Goal: Information Seeking & Learning: Check status

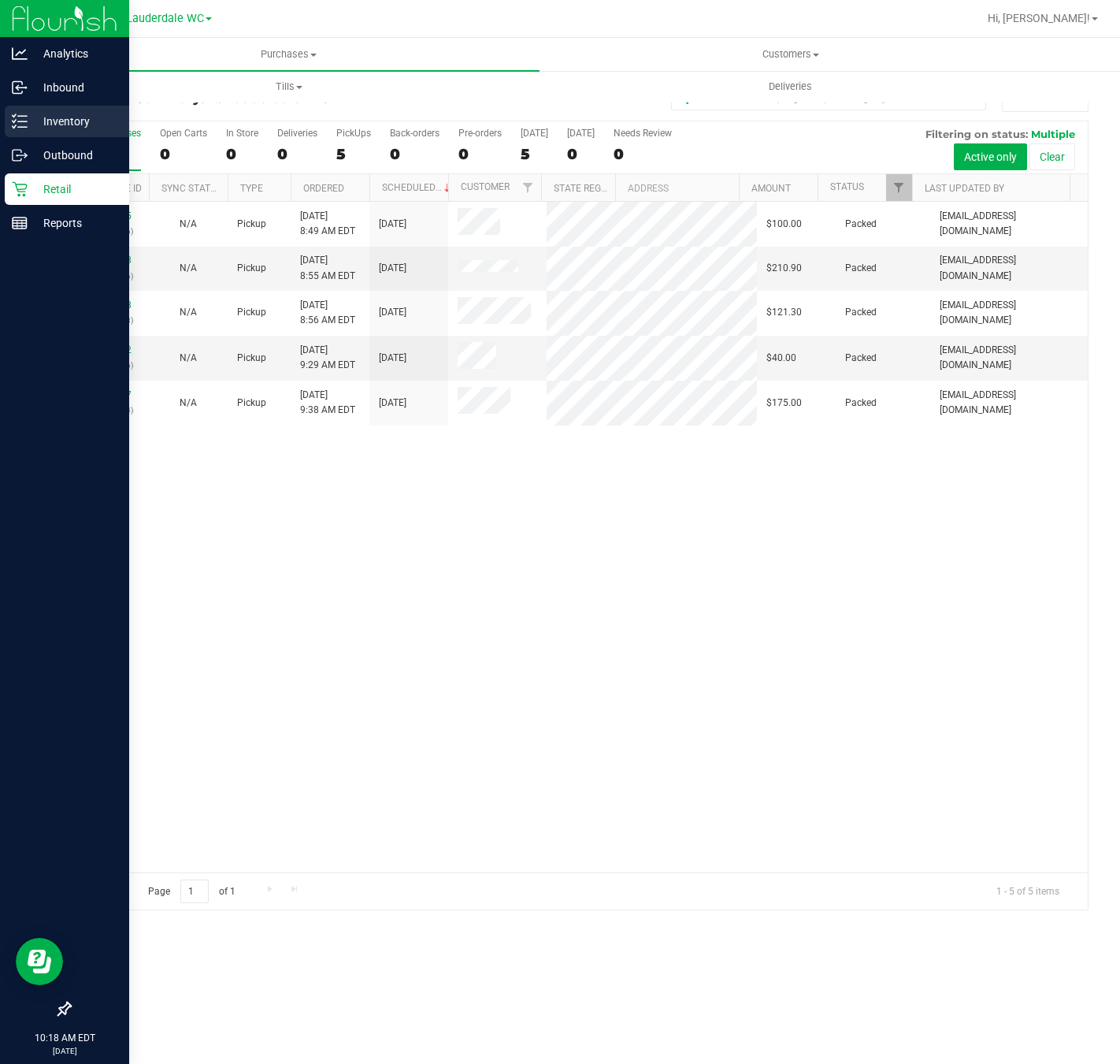
click at [29, 133] on div "Inventory" at bounding box center [66, 121] width 124 height 32
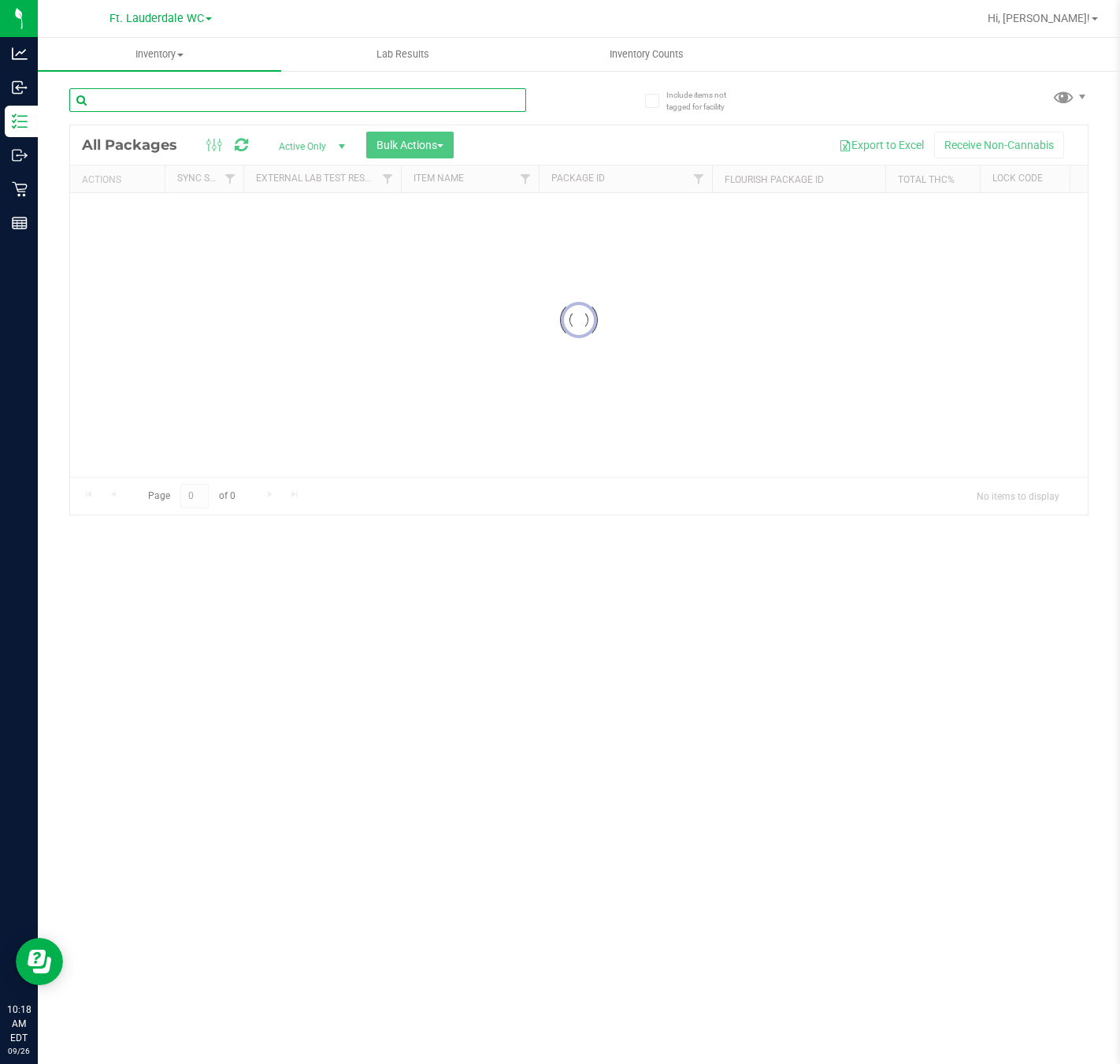
click at [124, 100] on input "text" at bounding box center [297, 100] width 457 height 24
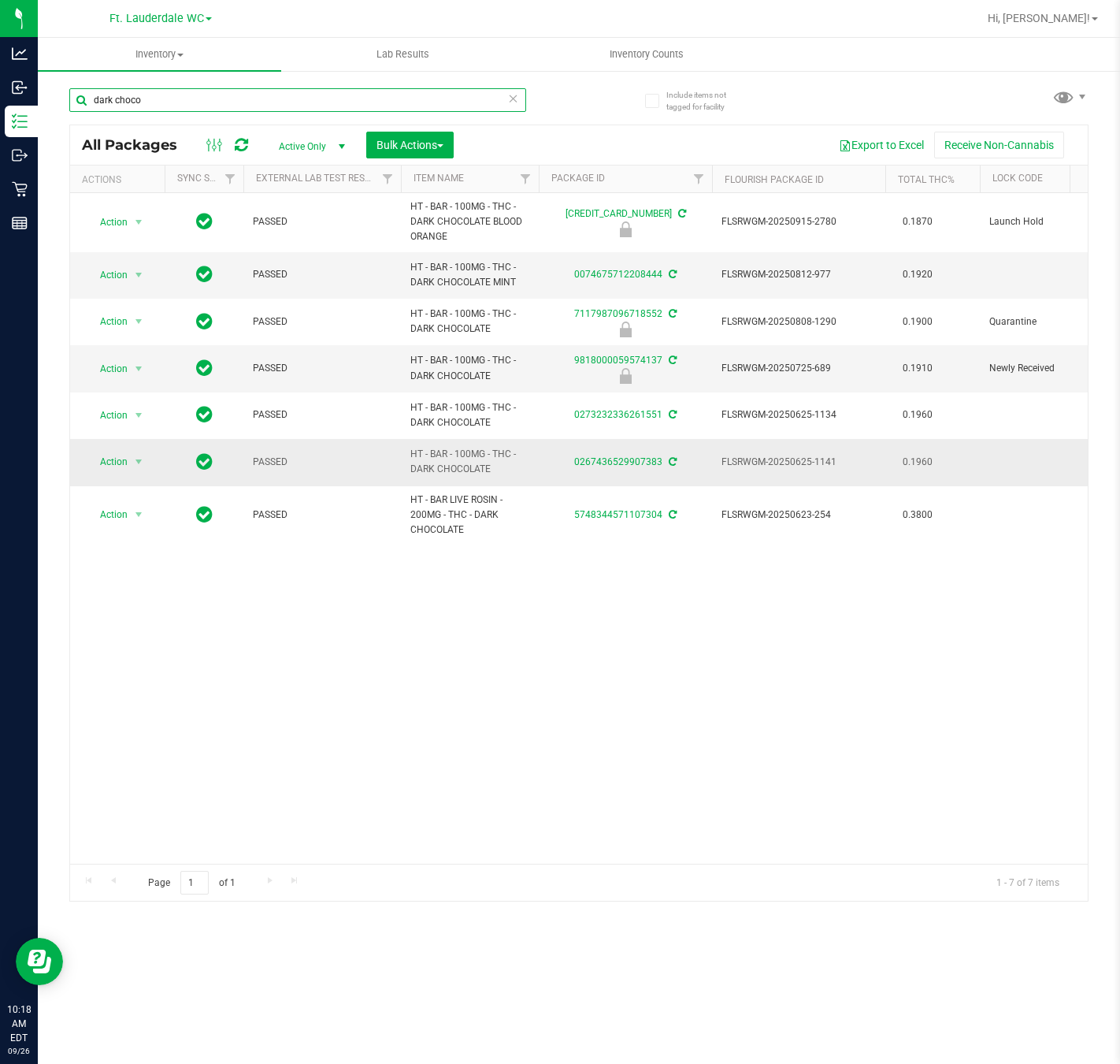
type input "dark choco"
click at [445, 460] on span "HT - BAR - 100MG - THC - DARK CHOCOLATE" at bounding box center [470, 462] width 119 height 30
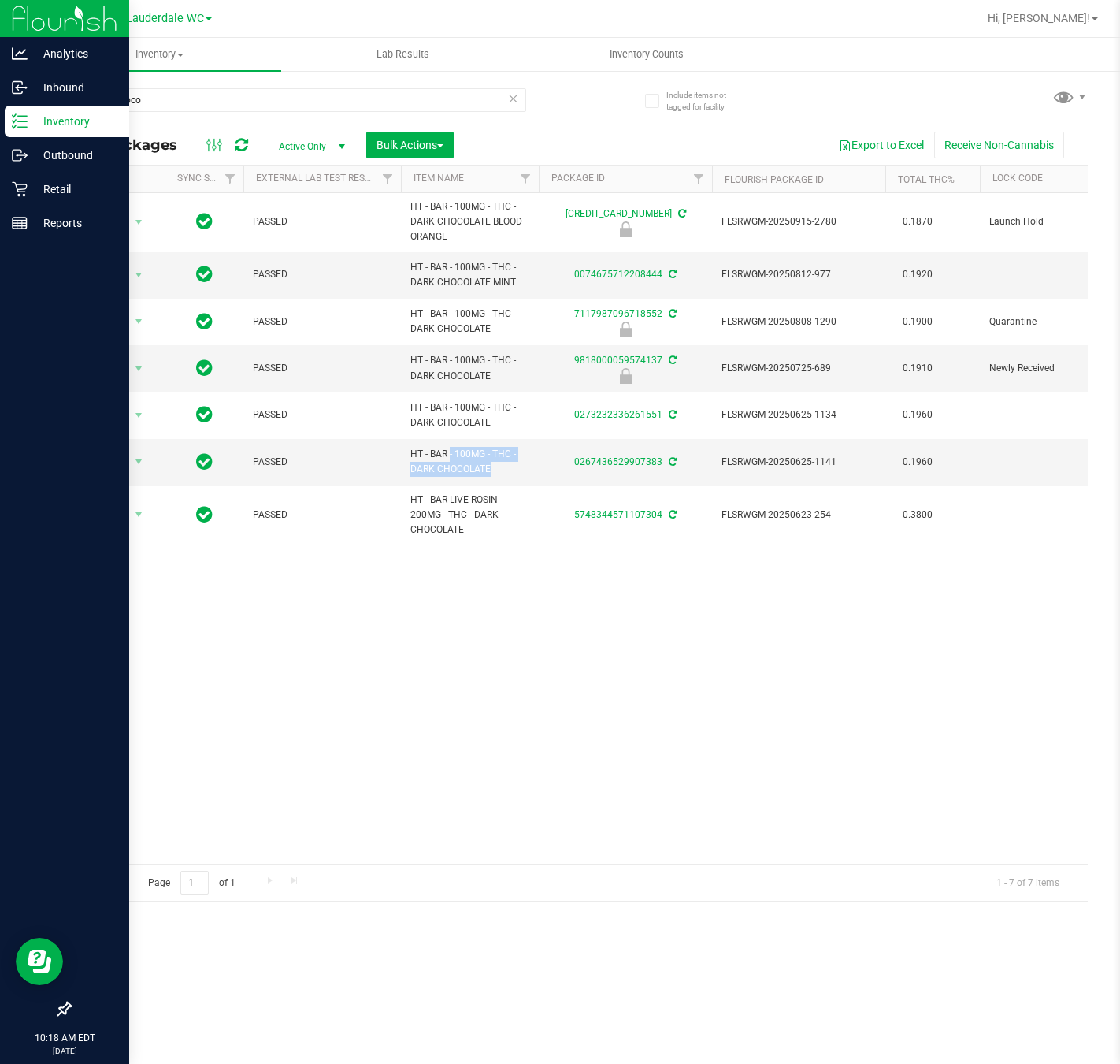
copy tr "HT - BAR - 100MG - THC - DARK CHOCOLATE"
click at [22, 194] on icon at bounding box center [19, 188] width 15 height 15
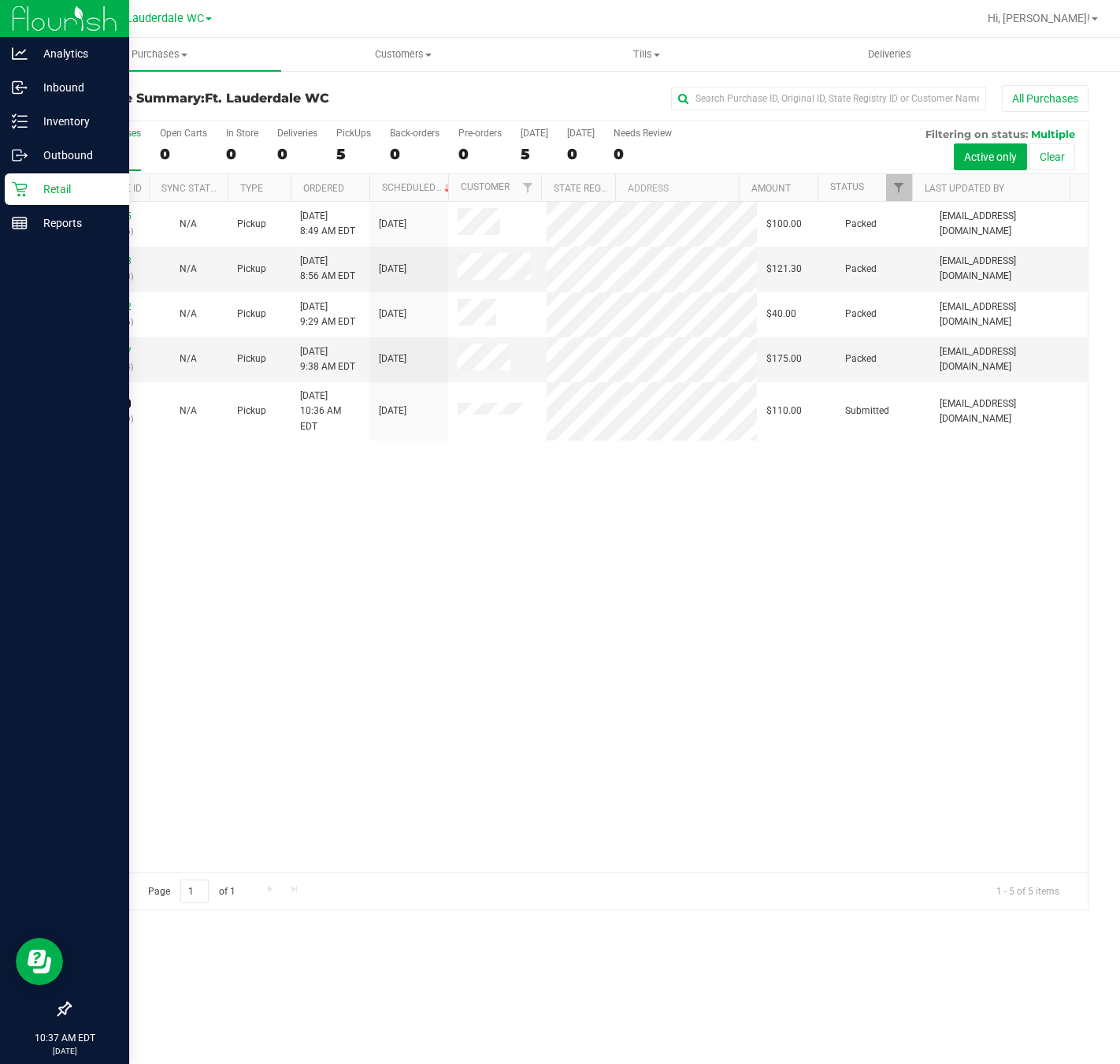
click at [124, 409] on link "12007599" at bounding box center [109, 403] width 45 height 11
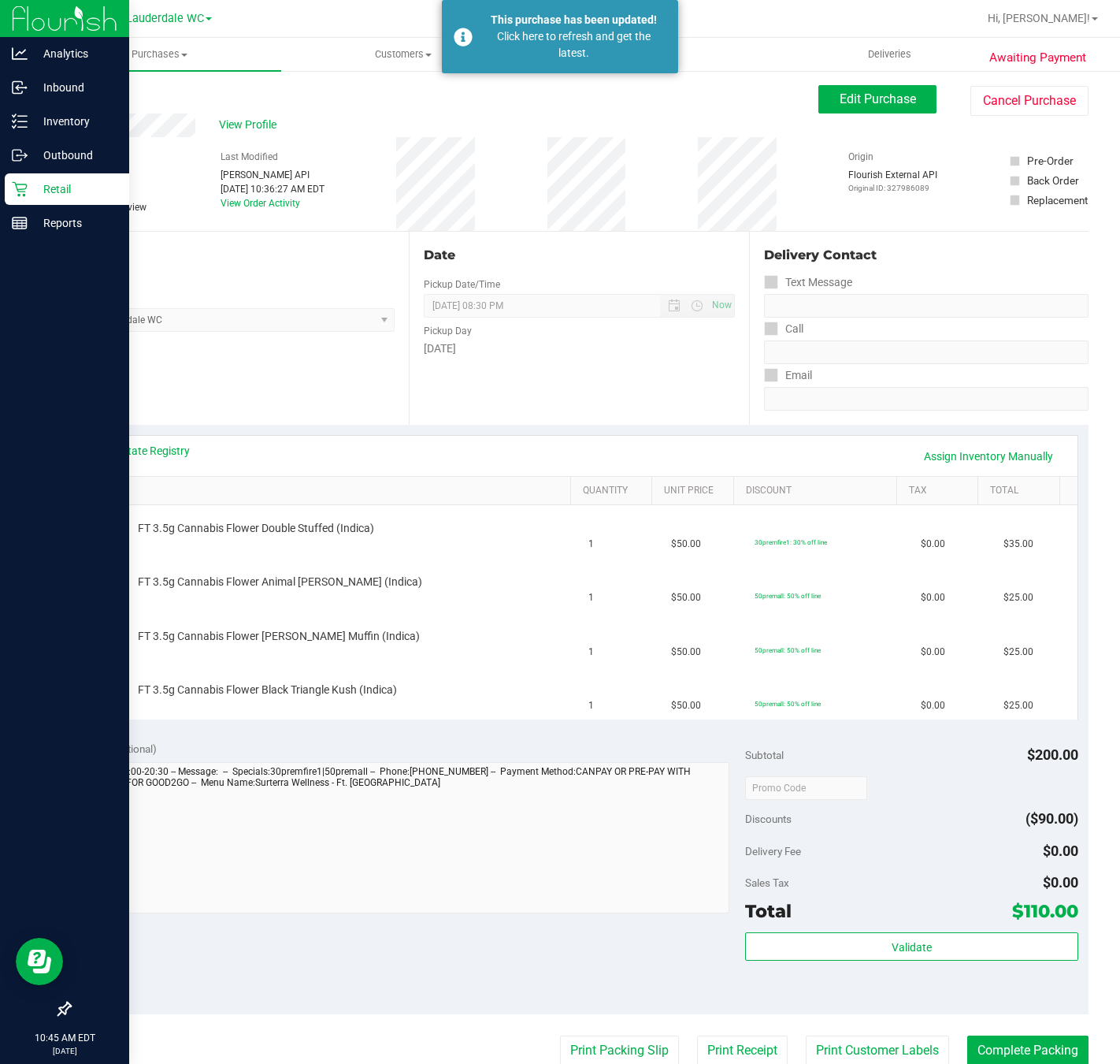
click at [15, 187] on icon at bounding box center [19, 188] width 15 height 15
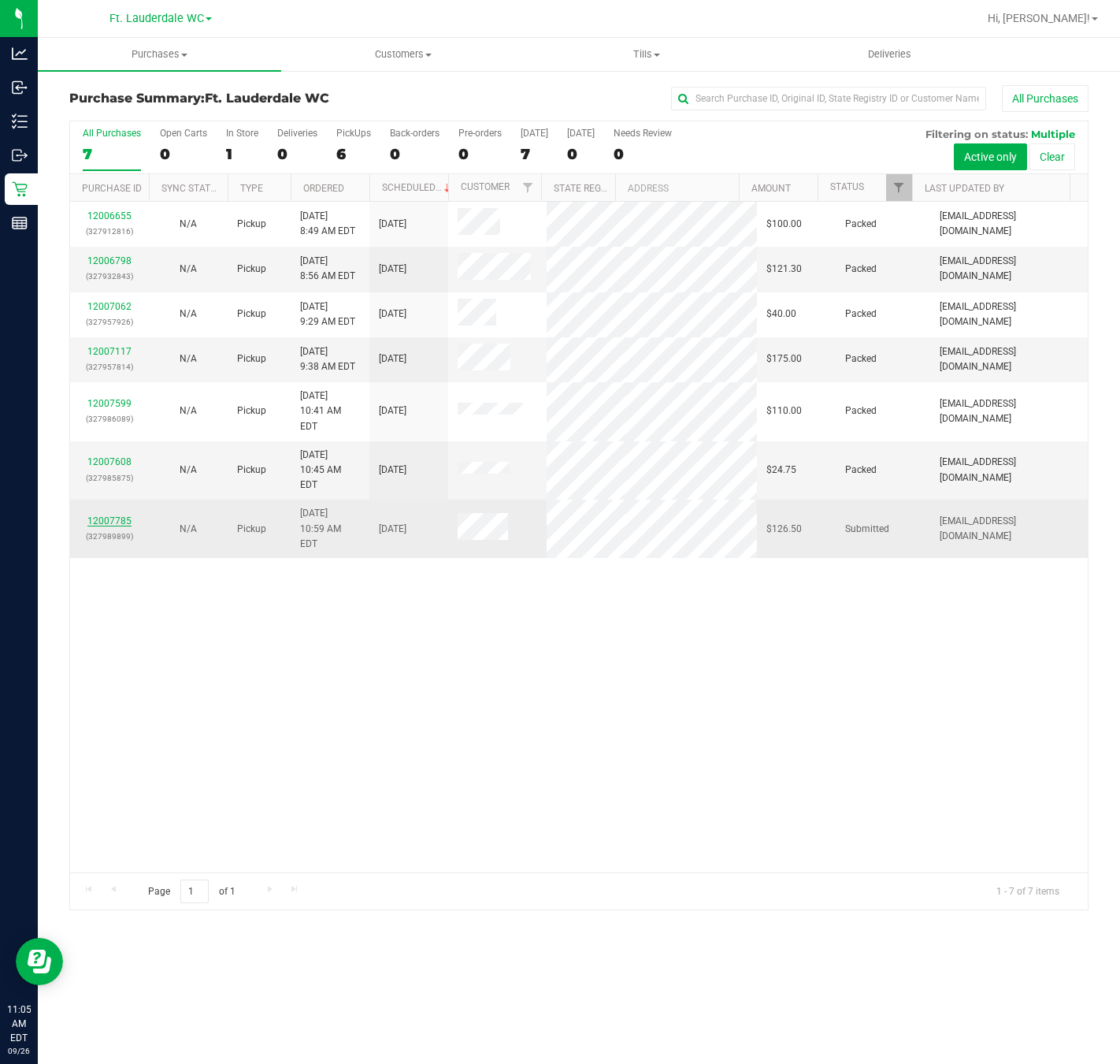
click at [99, 515] on link "12007785" at bounding box center [109, 521] width 45 height 11
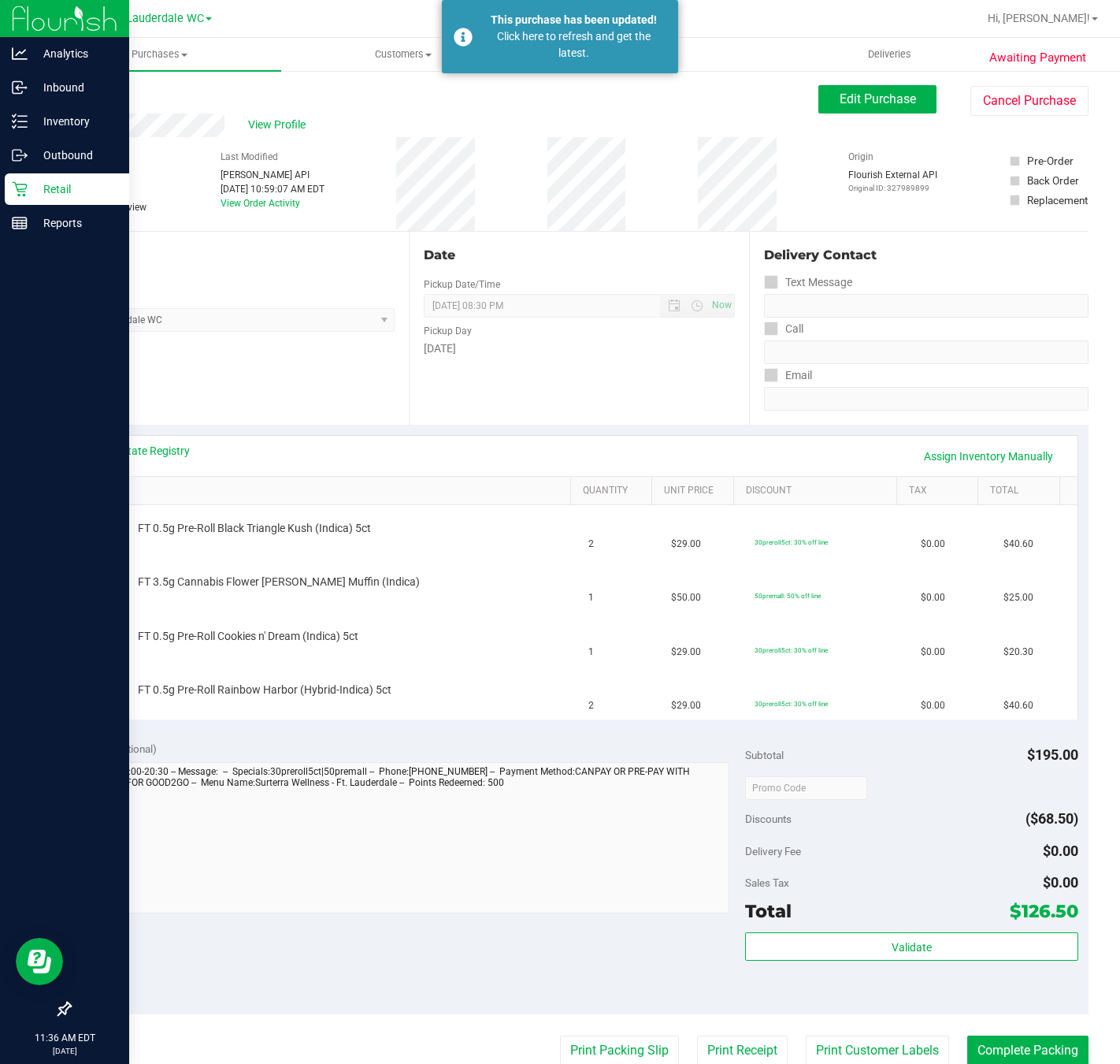
click at [20, 185] on icon at bounding box center [19, 188] width 15 height 15
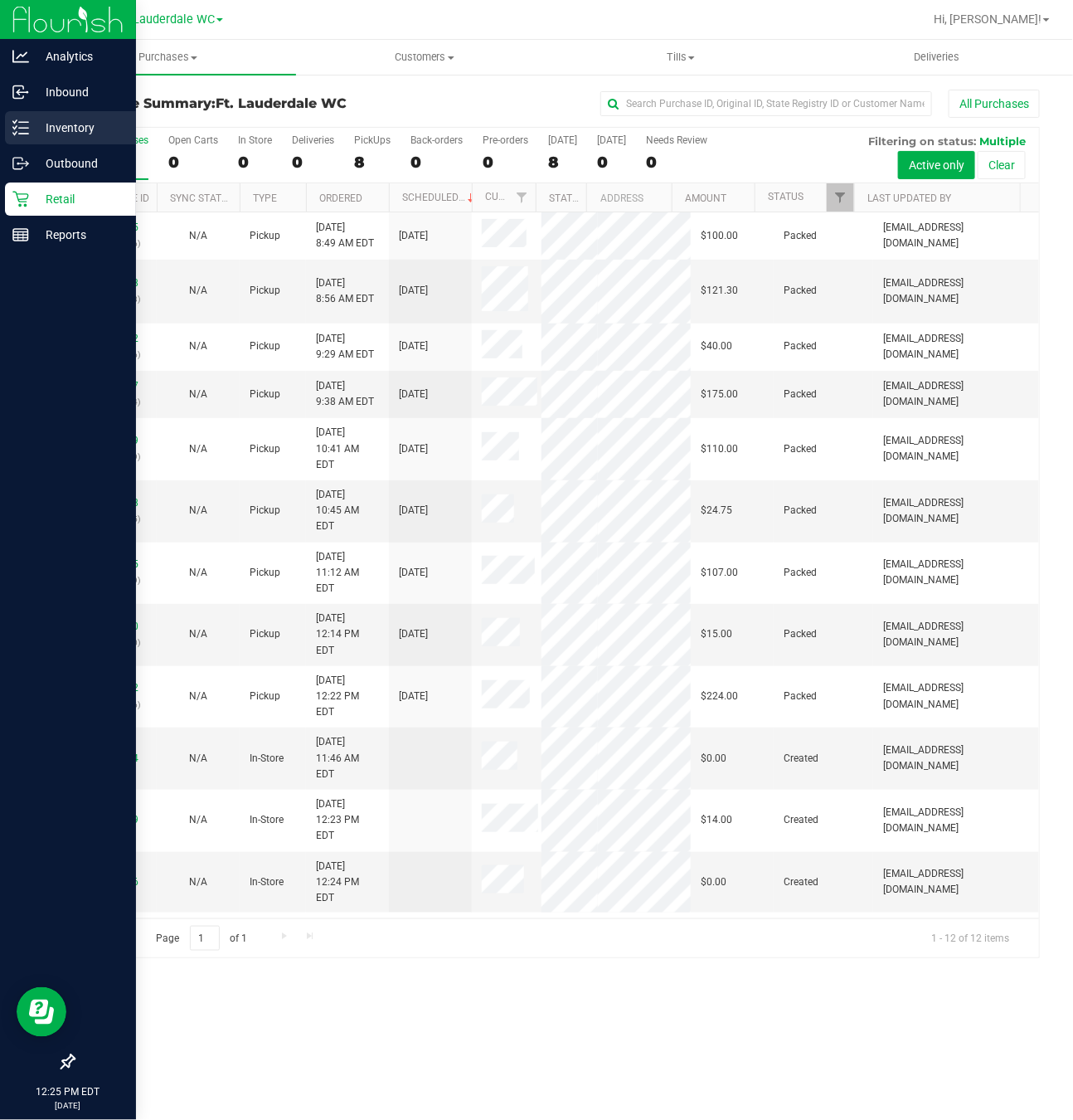
click at [26, 111] on div "Inventory" at bounding box center [70, 127] width 131 height 33
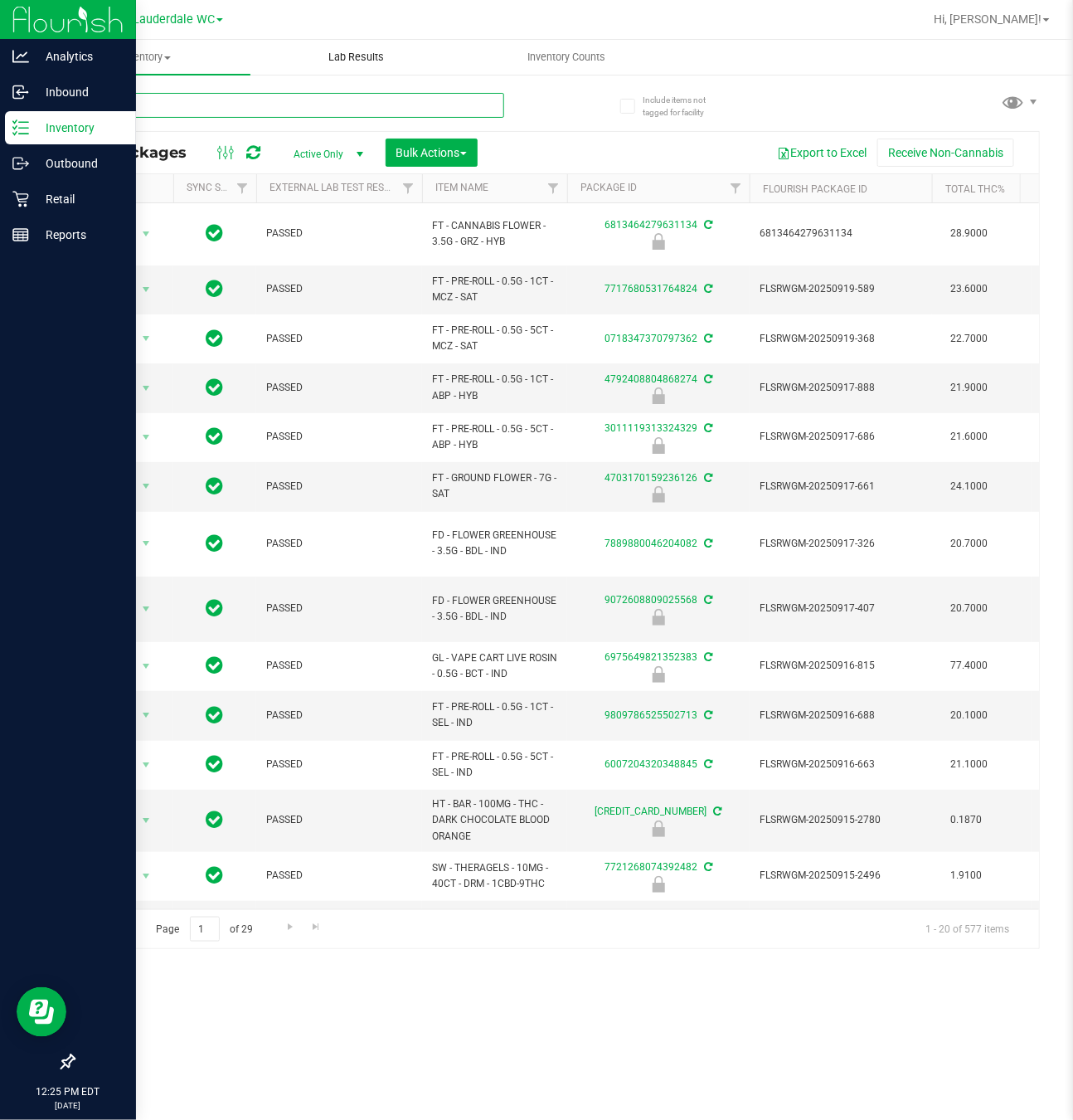
click at [315, 103] on input "text" at bounding box center [288, 105] width 431 height 25
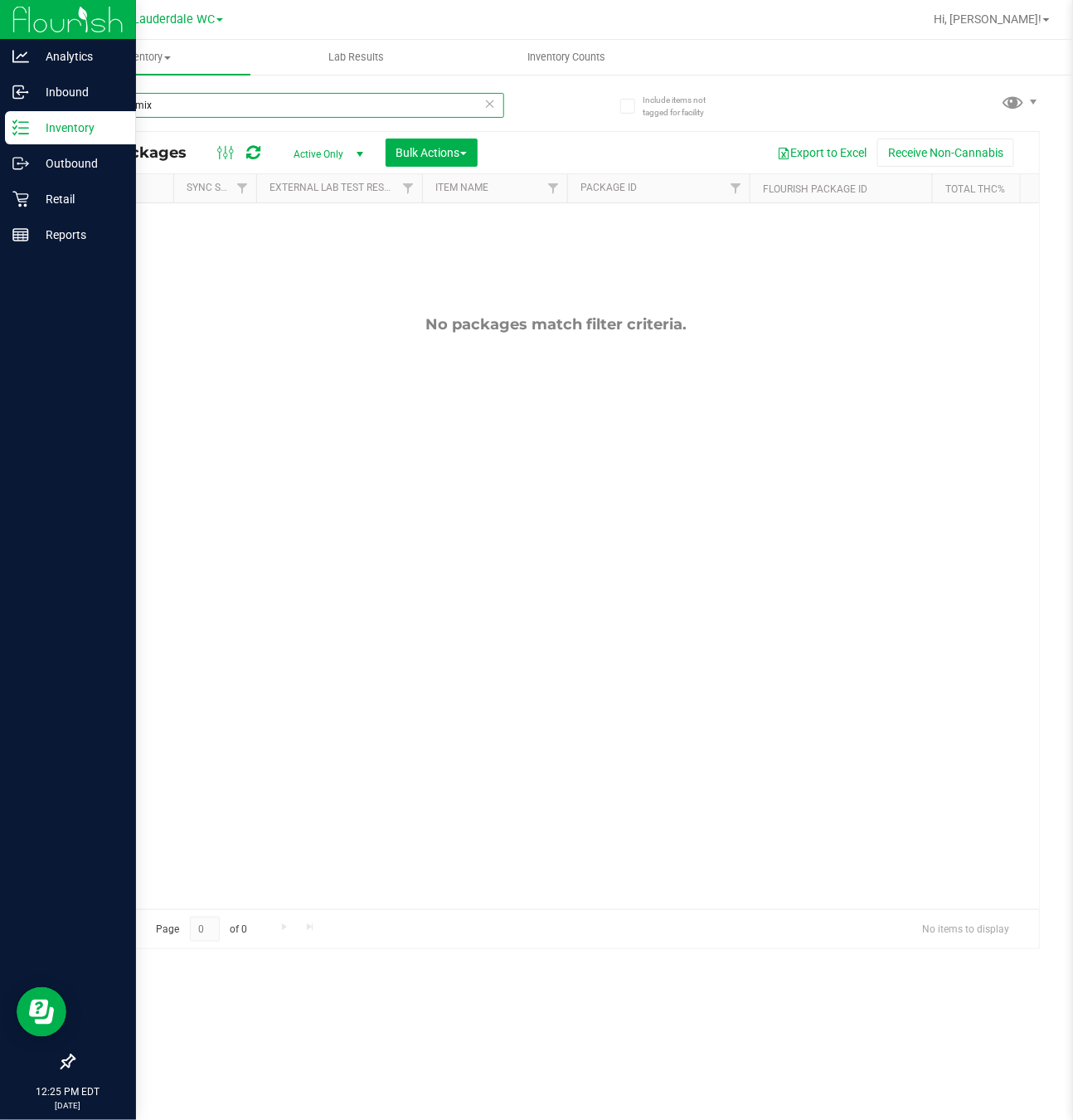
type input "tropical mix"
click at [758, 456] on div "No packages match filter criteria." at bounding box center [556, 611] width 965 height 818
drag, startPoint x: 357, startPoint y: 100, endPoint x: -54, endPoint y: 102, distance: 411.0
click at [0, 102] on html "Analytics Inbound Inventory Outbound Retail Reports 12:26 PM EDT [DATE] 09/26 F…" at bounding box center [536, 560] width 1073 height 1120
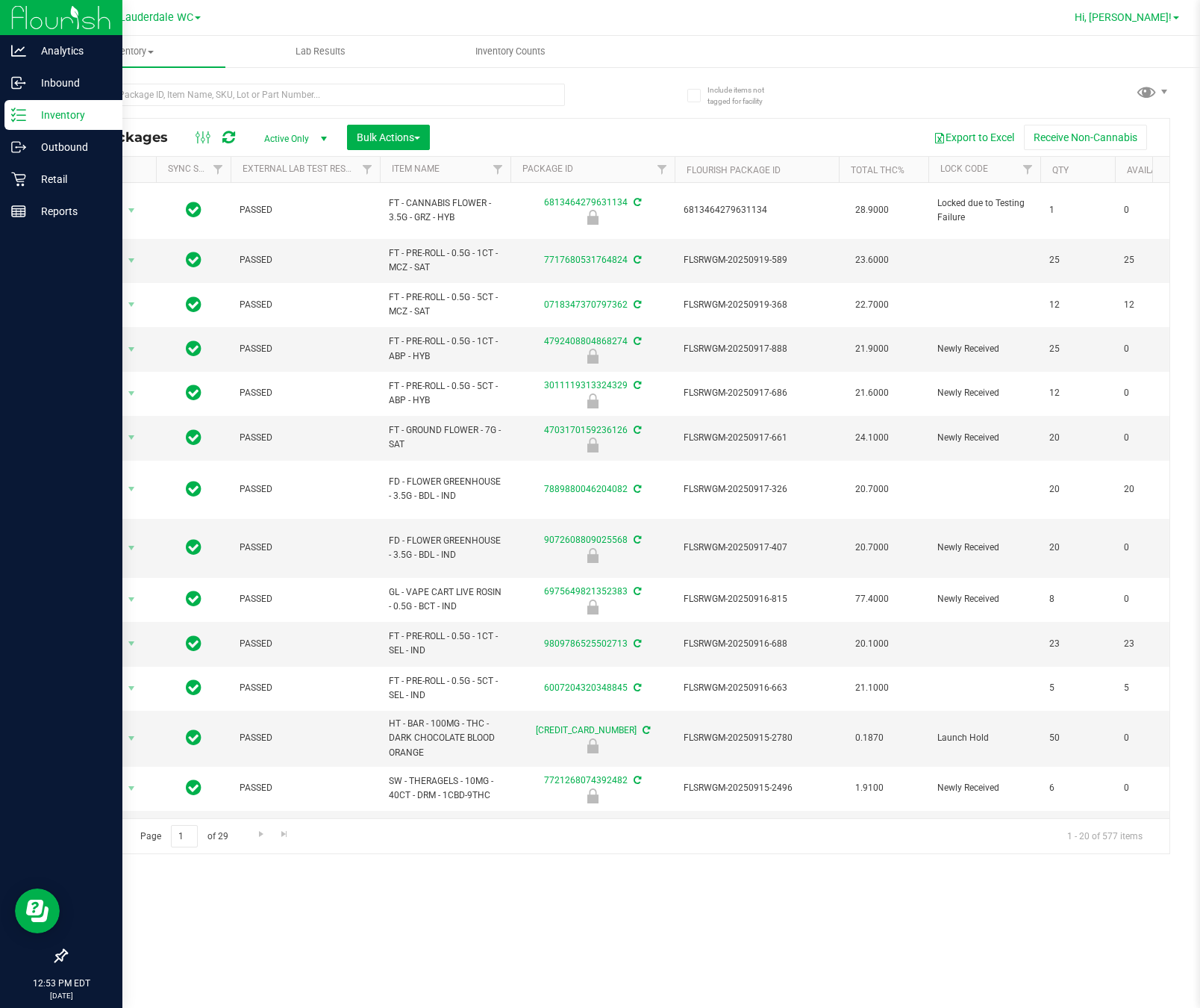
click at [1061, 15] on span "Hi, [PERSON_NAME]!" at bounding box center [1123, 17] width 97 height 12
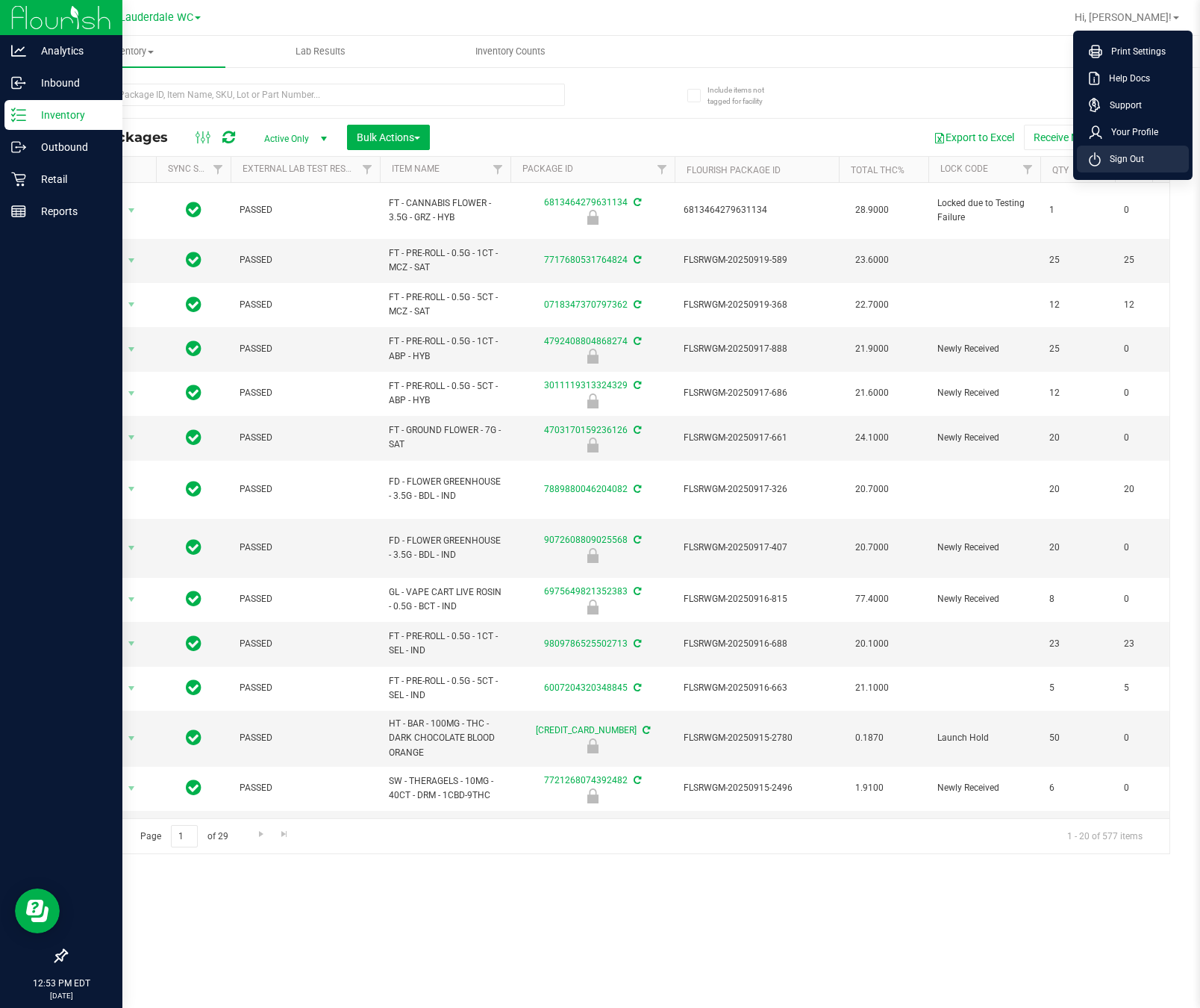
click at [1061, 164] on span "Sign Out" at bounding box center [1123, 158] width 43 height 15
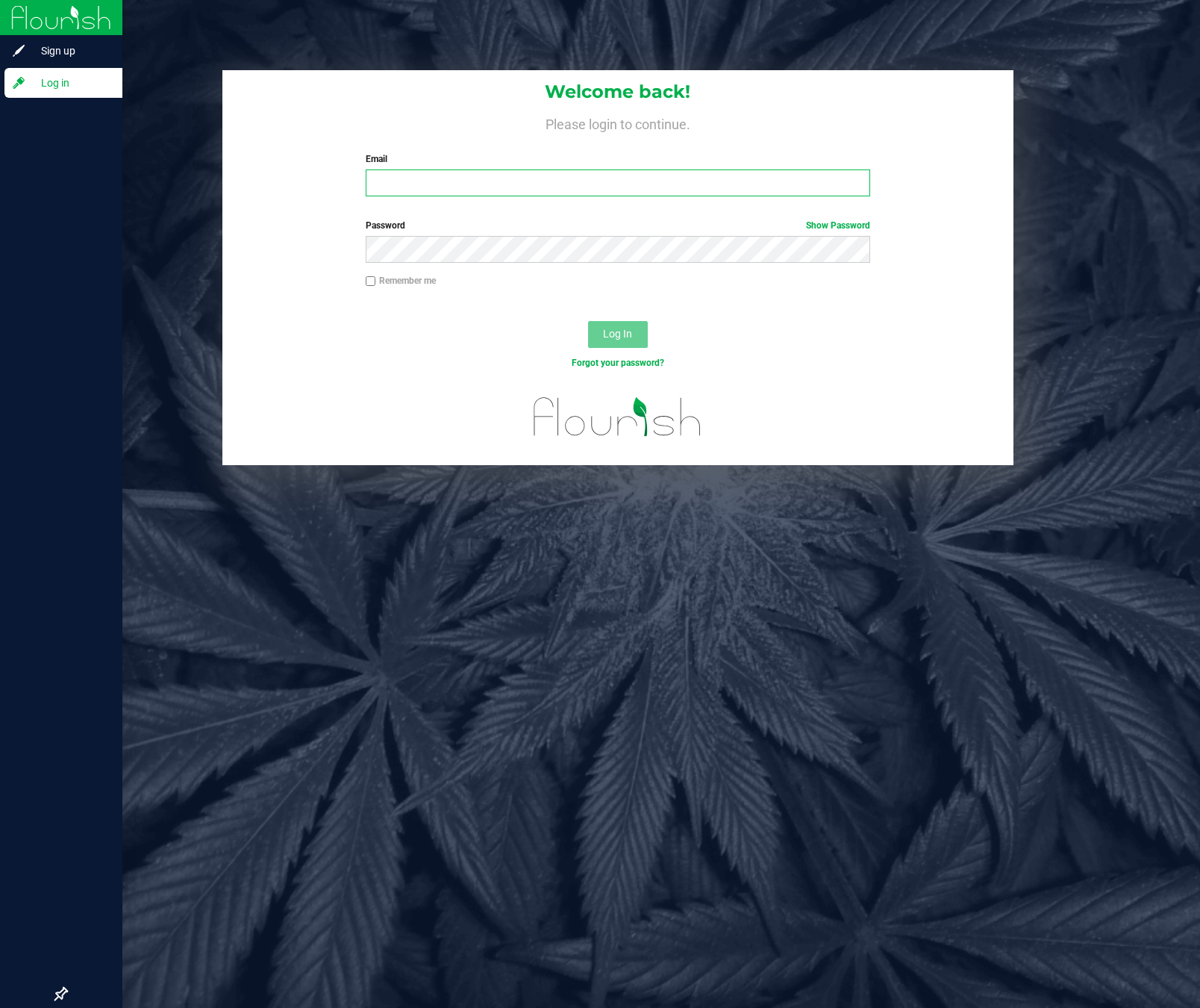
click at [484, 175] on input "Email" at bounding box center [618, 182] width 505 height 27
type input "[EMAIL_ADDRESS][DOMAIN_NAME]"
click at [588, 321] on button "Log In" at bounding box center [617, 334] width 59 height 27
